Goal: Book appointment/travel/reservation

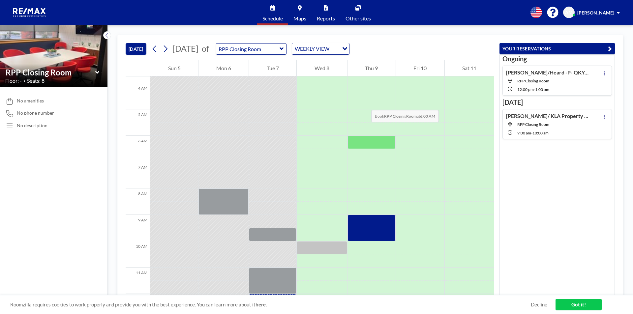
scroll to position [132, 0]
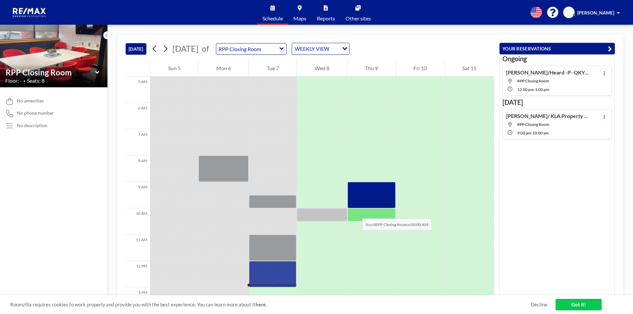
click at [356, 212] on div at bounding box center [372, 214] width 48 height 13
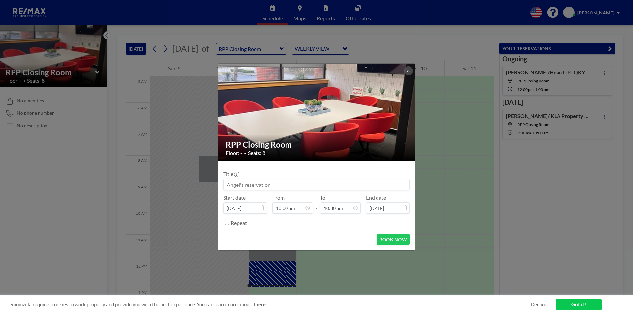
scroll to position [235, 0]
click at [275, 182] on input at bounding box center [317, 184] width 186 height 11
paste input "10:00am [PERSON_NAME]/[PERSON_NAME] -P- QRP-34019"
click at [328, 187] on input "10:00am [PERSON_NAME]/[PERSON_NAME] -P- QRP-34019" at bounding box center [317, 184] width 186 height 11
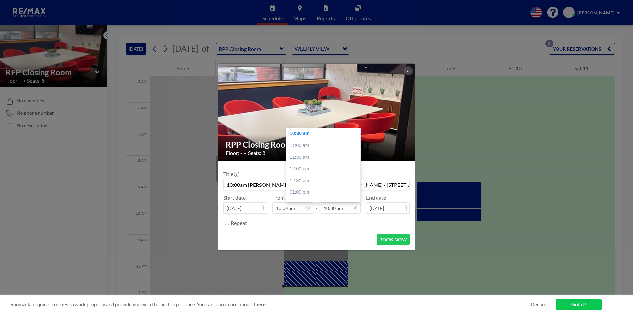
click at [337, 210] on input "10:30 am" at bounding box center [340, 208] width 41 height 11
click at [309, 146] on div "11:00 am" at bounding box center [325, 146] width 77 height 12
type input "10:00am [PERSON_NAME]/[PERSON_NAME] -P- [PERSON_NAME] - [STREET_ADDRESS]"
type input "11:00 am"
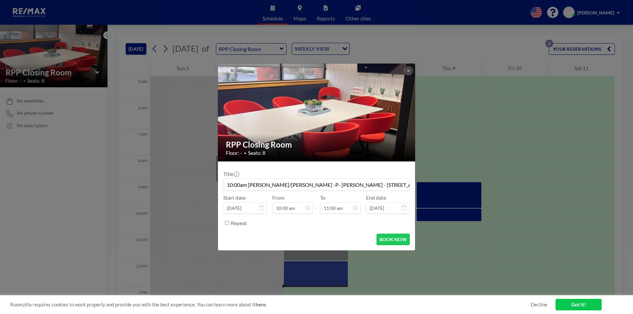
scroll to position [258, 0]
click at [390, 240] on button "BOOK NOW" at bounding box center [393, 240] width 33 height 12
